Goal: Information Seeking & Learning: Find contact information

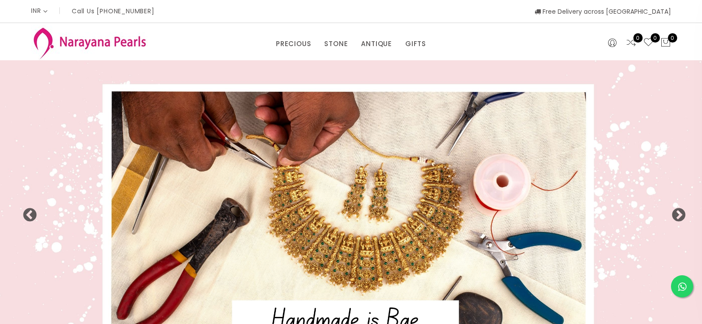
select select "INR"
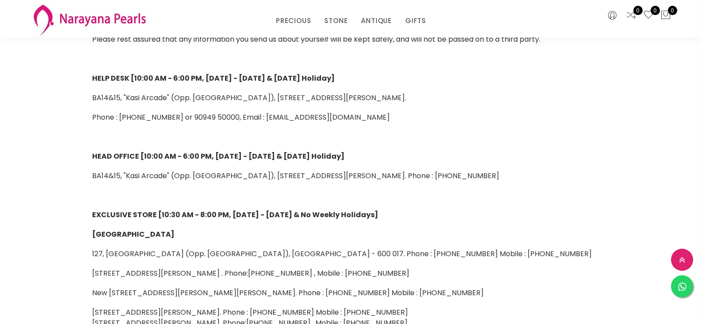
scroll to position [44, 0]
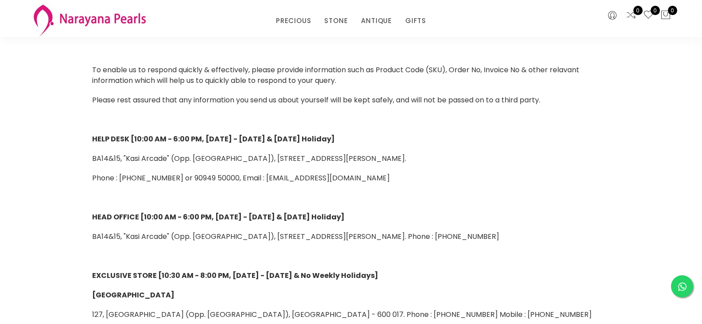
drag, startPoint x: 270, startPoint y: 176, endPoint x: 382, endPoint y: 179, distance: 112.1
click at [382, 179] on p "Phone : [PHONE_NUMBER] or 90949 50000, Email : [EMAIL_ADDRESS][DOMAIN_NAME]" at bounding box center [351, 178] width 518 height 11
copy span "[EMAIL_ADDRESS][DOMAIN_NAME]"
click at [304, 22] on link "PRECIOUS" at bounding box center [293, 20] width 35 height 13
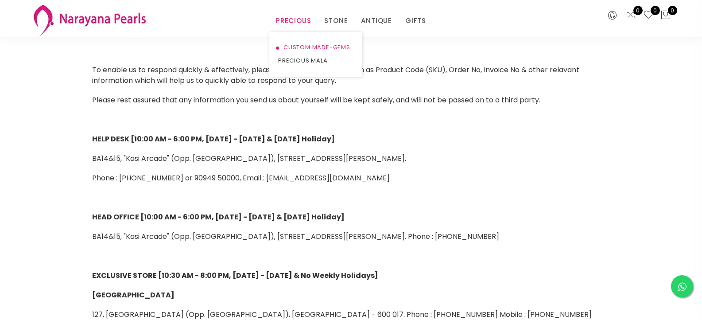
click at [298, 46] on link "CUSTOM MADE-GEMS" at bounding box center [315, 47] width 75 height 13
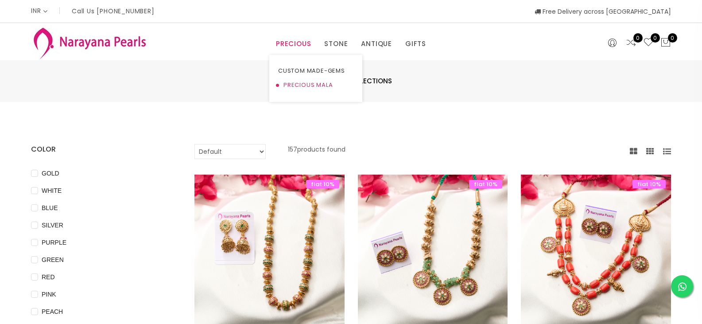
click at [303, 84] on link "PRECIOUS MALA" at bounding box center [315, 85] width 75 height 14
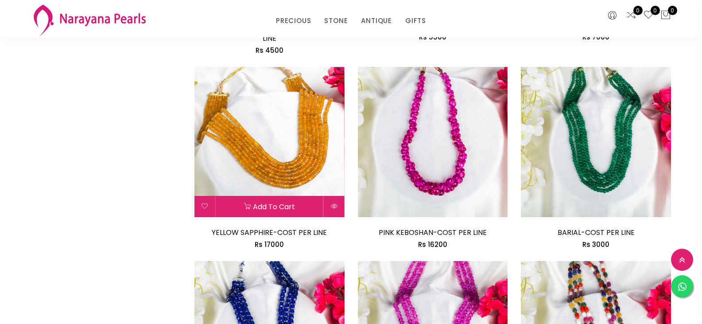
scroll to position [1063, 0]
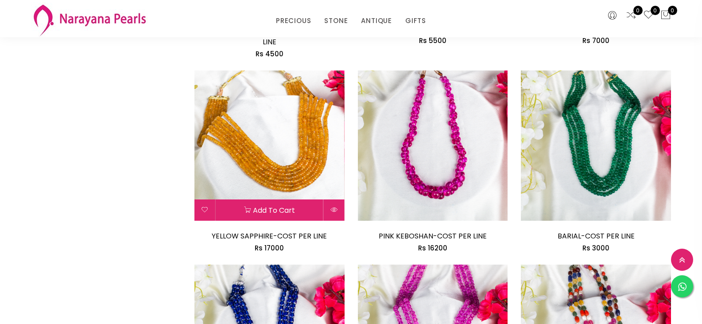
click at [278, 159] on img at bounding box center [269, 145] width 150 height 150
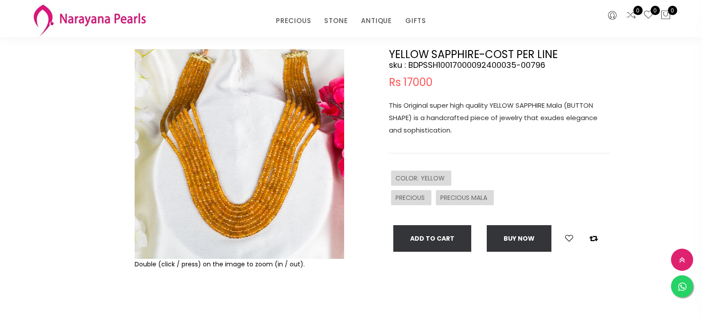
scroll to position [44, 0]
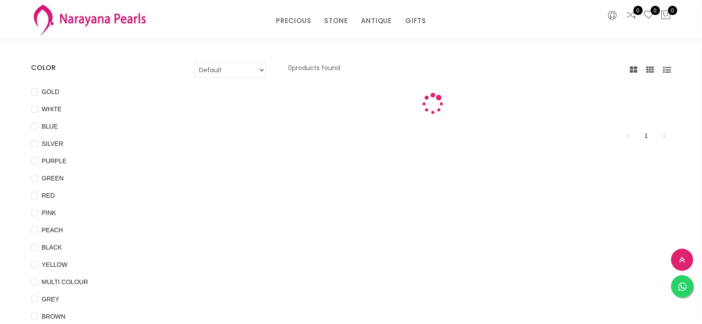
scroll to position [406, 0]
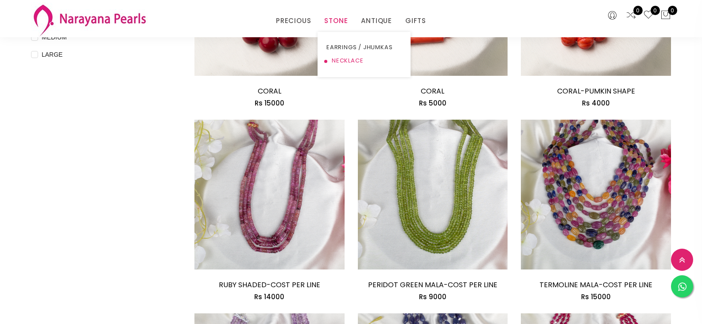
click at [352, 59] on link "NECKLACE" at bounding box center [363, 60] width 75 height 13
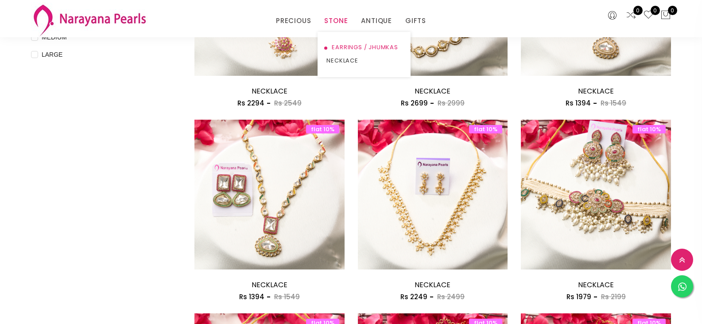
click at [354, 42] on link "EARRINGS / JHUMKAS" at bounding box center [363, 47] width 75 height 13
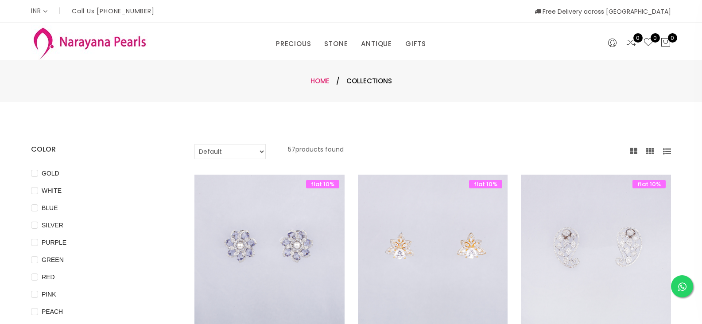
click at [323, 79] on link "Home" at bounding box center [320, 80] width 19 height 9
